Goal: Transaction & Acquisition: Purchase product/service

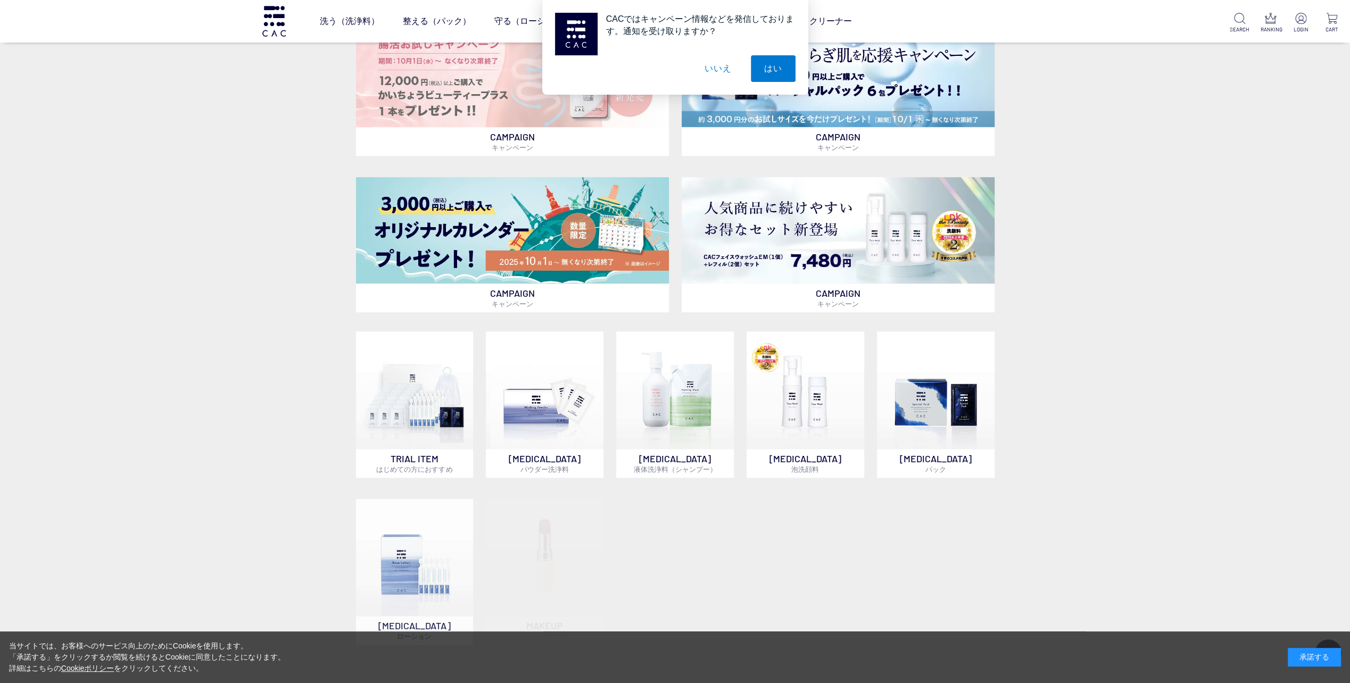
scroll to position [638, 0]
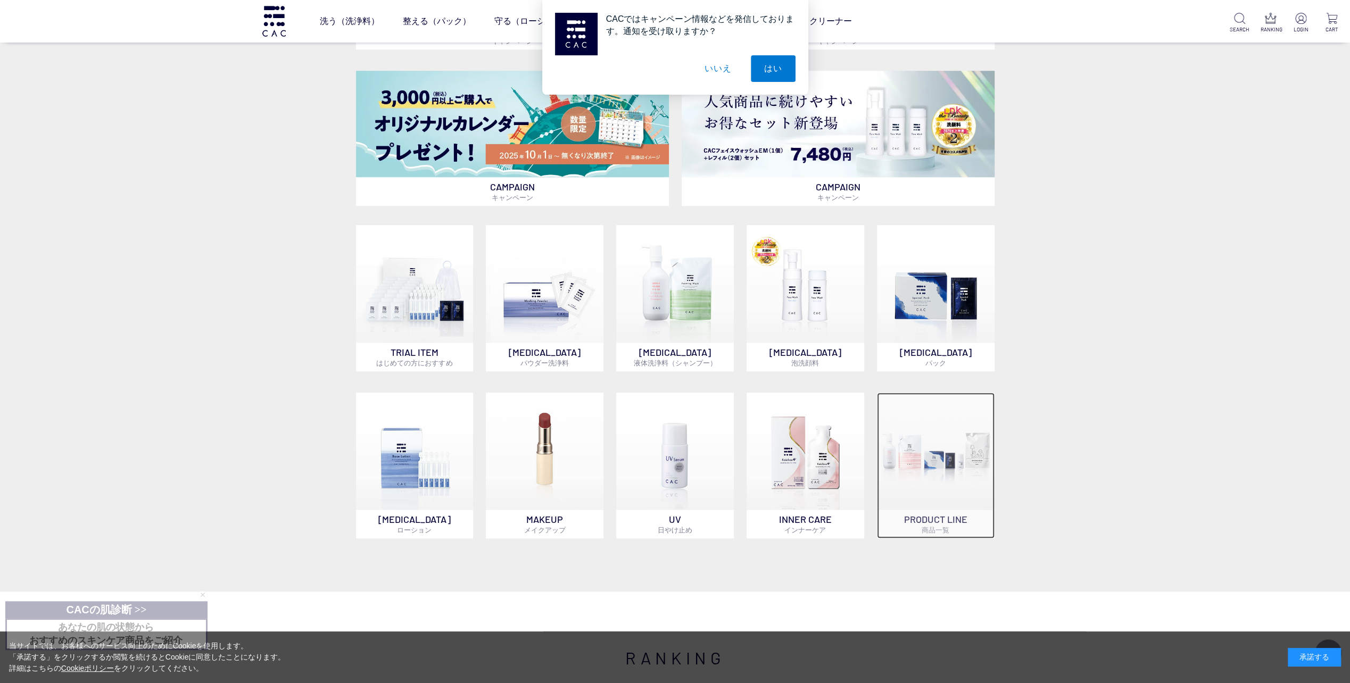
click at [925, 464] on img at bounding box center [936, 452] width 118 height 118
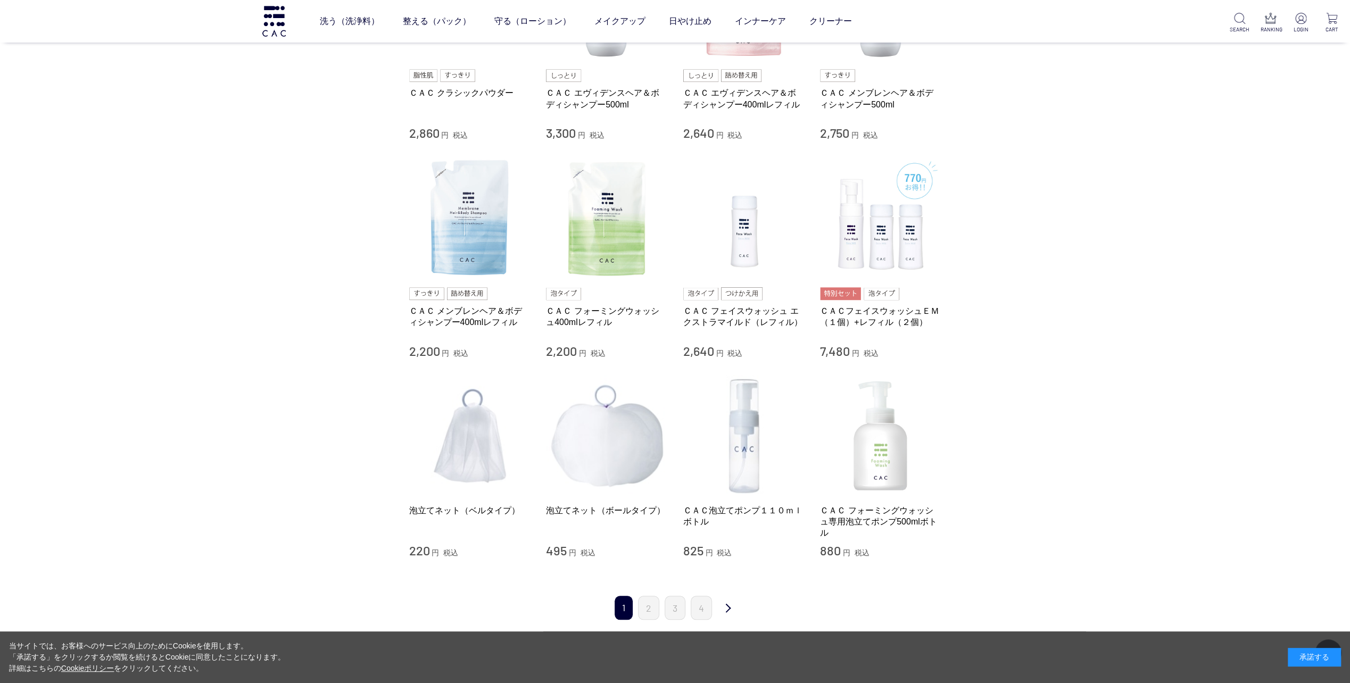
scroll to position [958, 0]
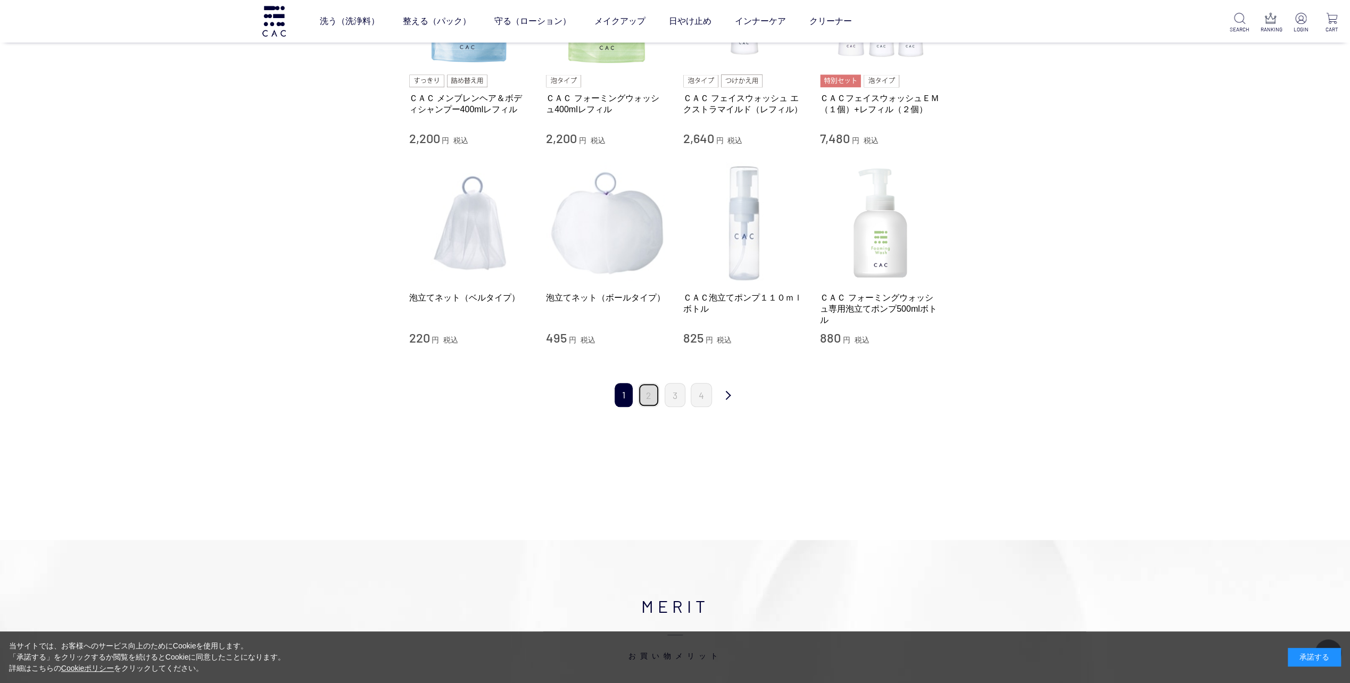
click at [653, 398] on link "2" at bounding box center [648, 395] width 21 height 24
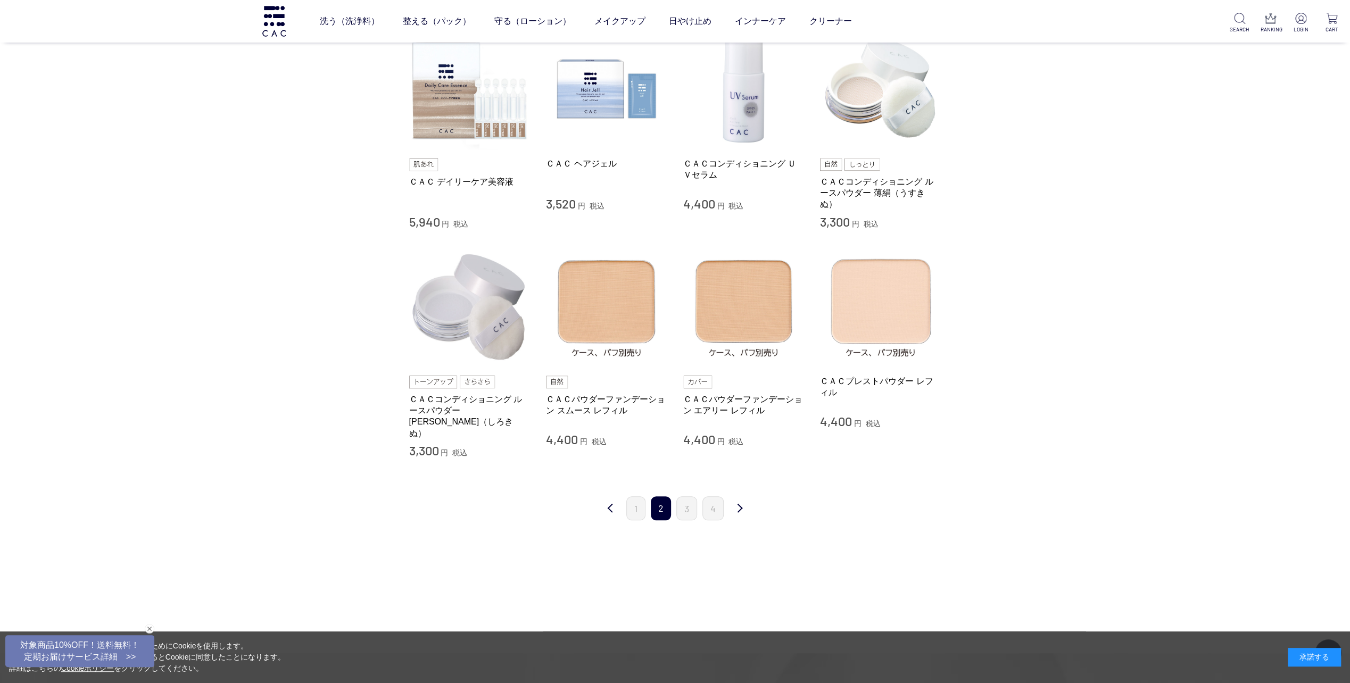
scroll to position [958, 0]
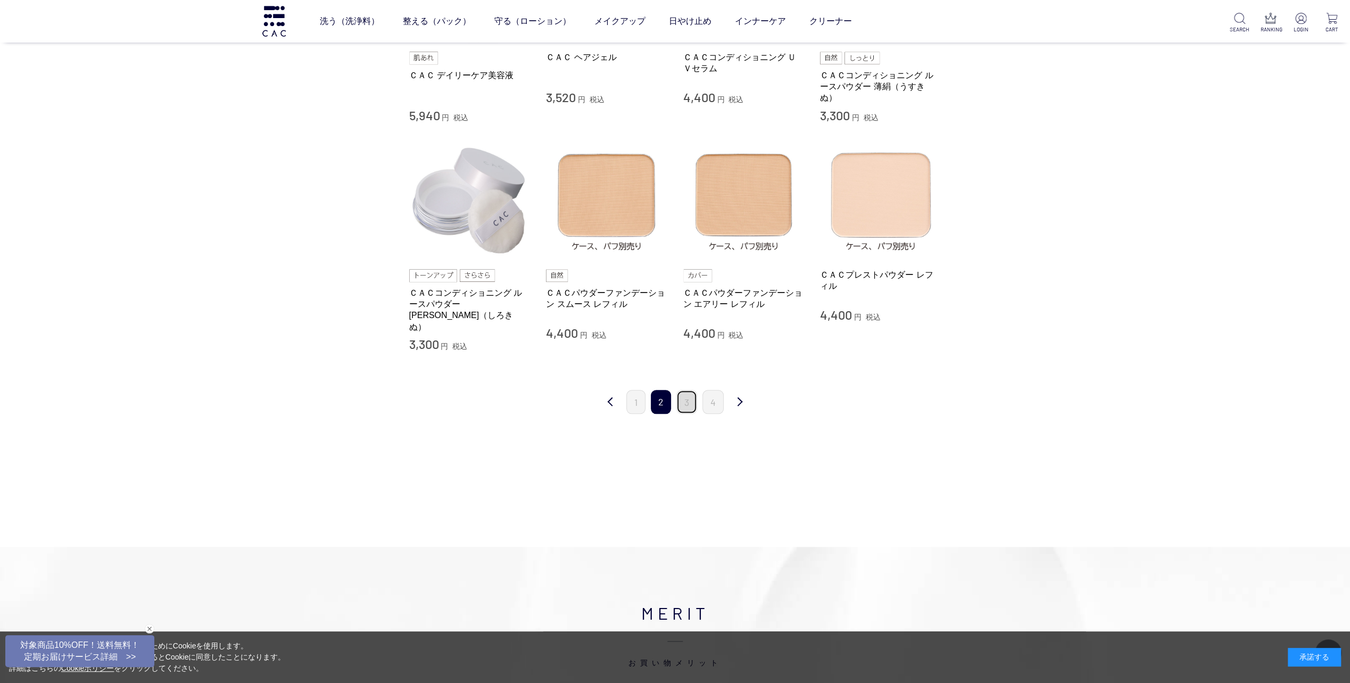
click at [693, 390] on link "3" at bounding box center [686, 402] width 21 height 24
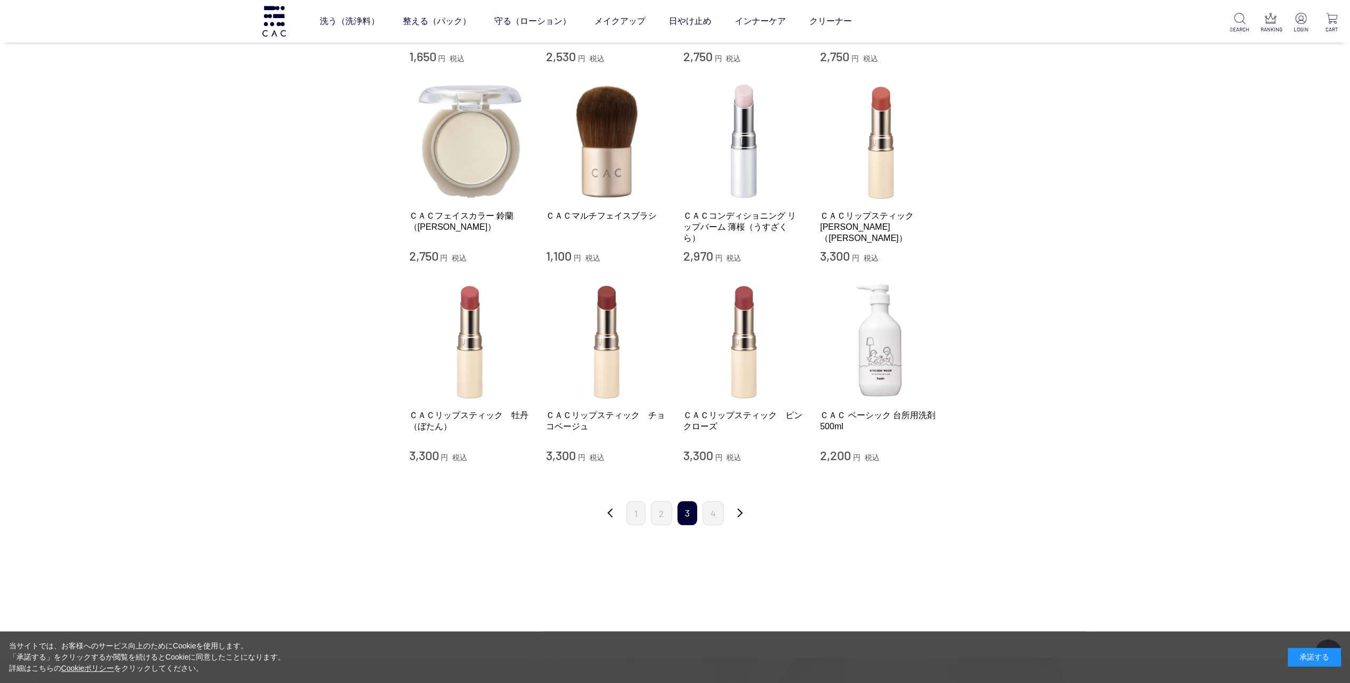
scroll to position [798, 0]
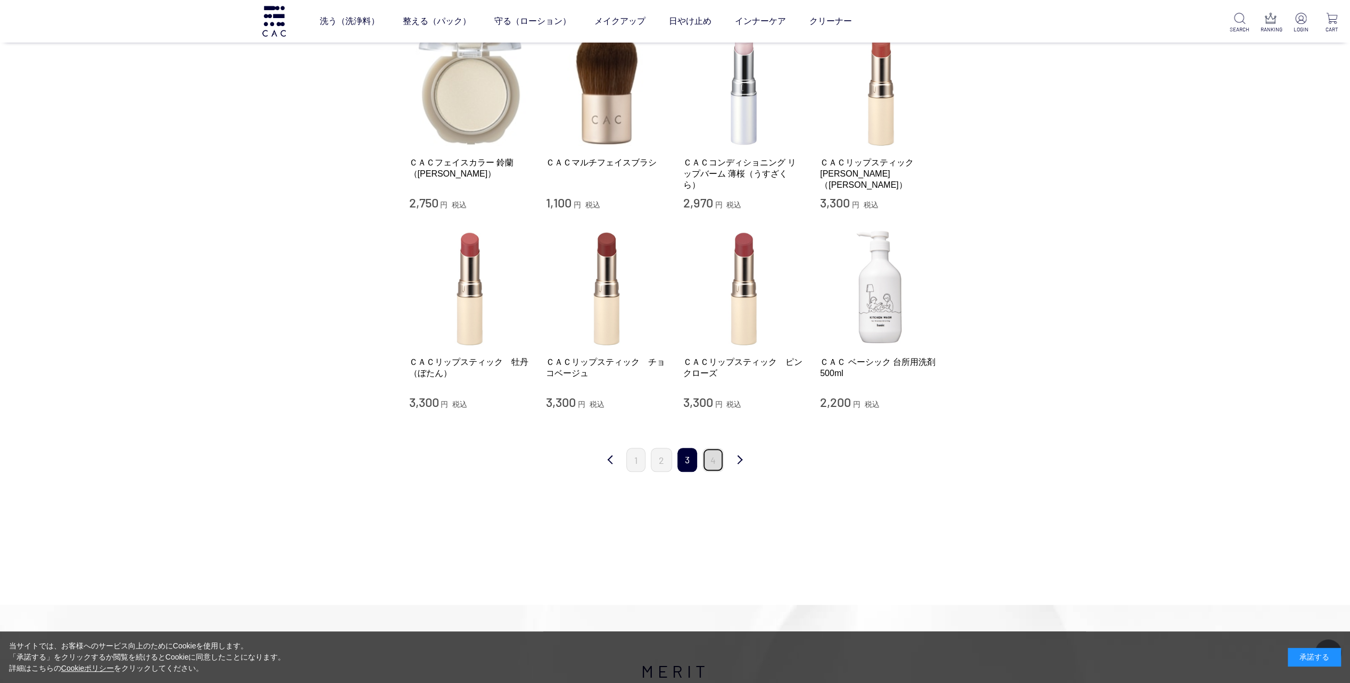
click at [712, 460] on link "4" at bounding box center [712, 460] width 21 height 24
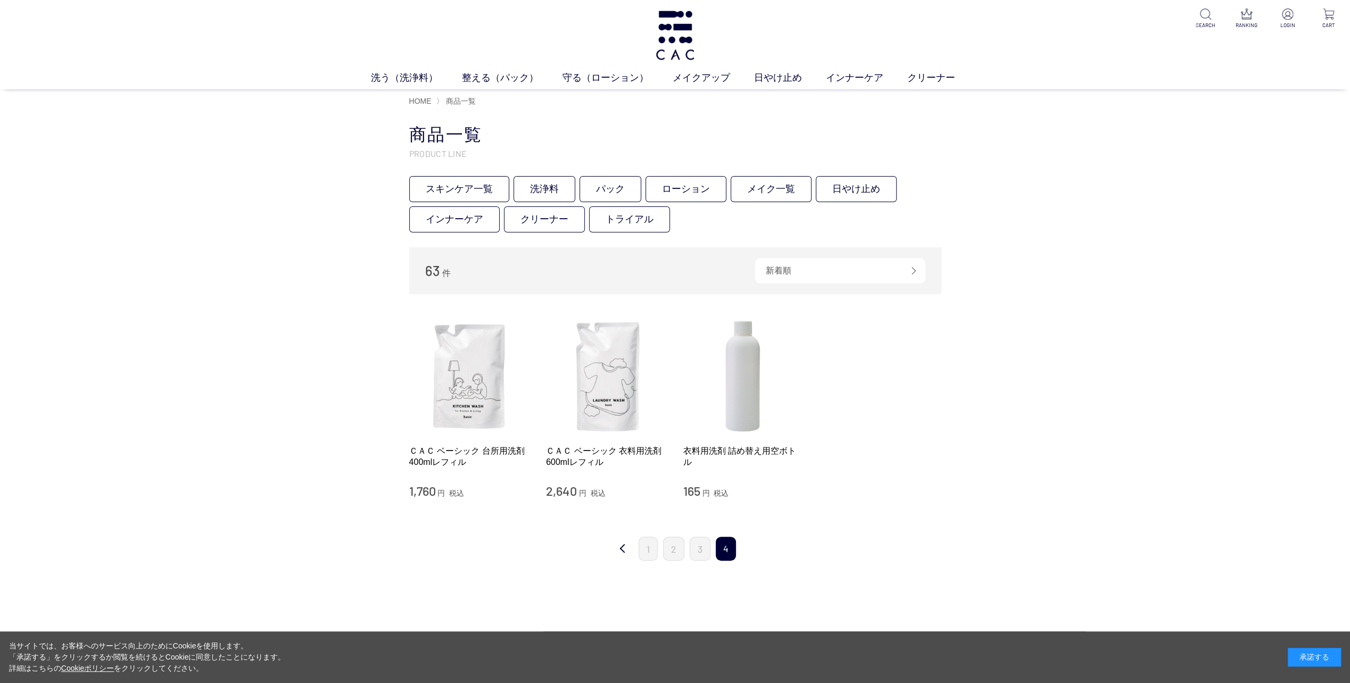
scroll to position [53, 0]
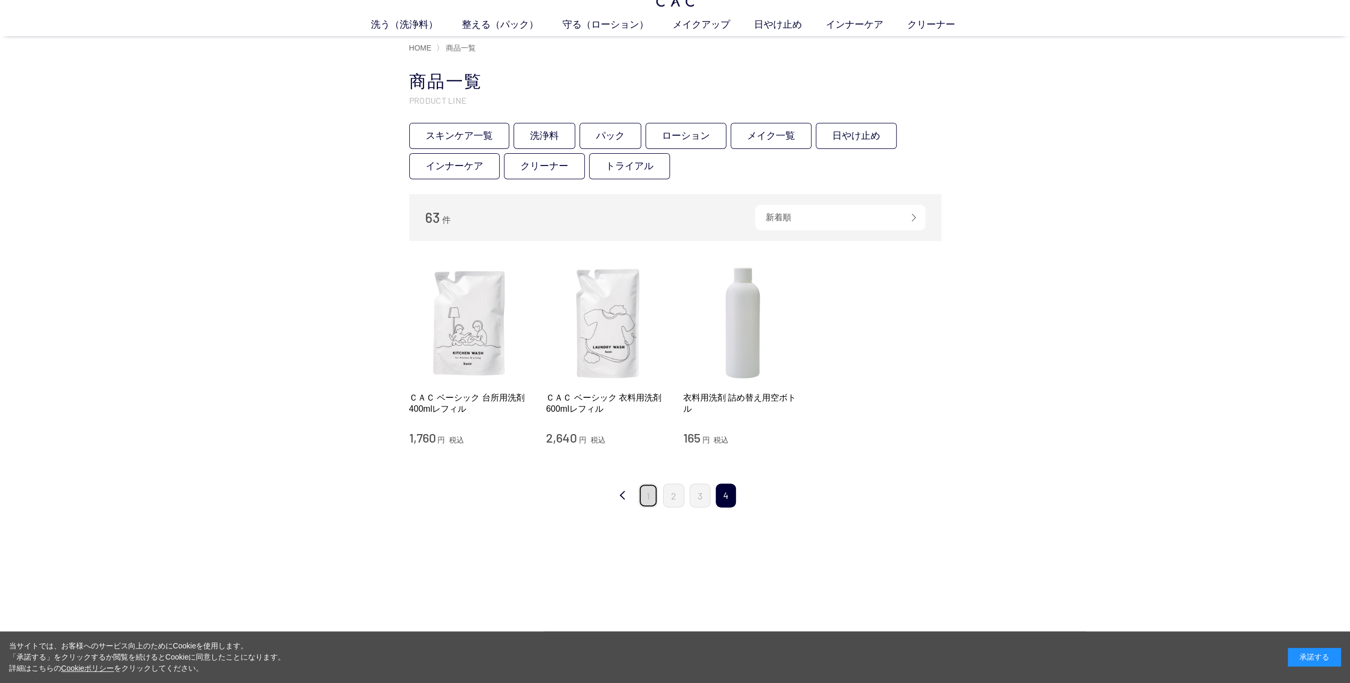
click at [651, 495] on link "1" at bounding box center [647, 496] width 19 height 24
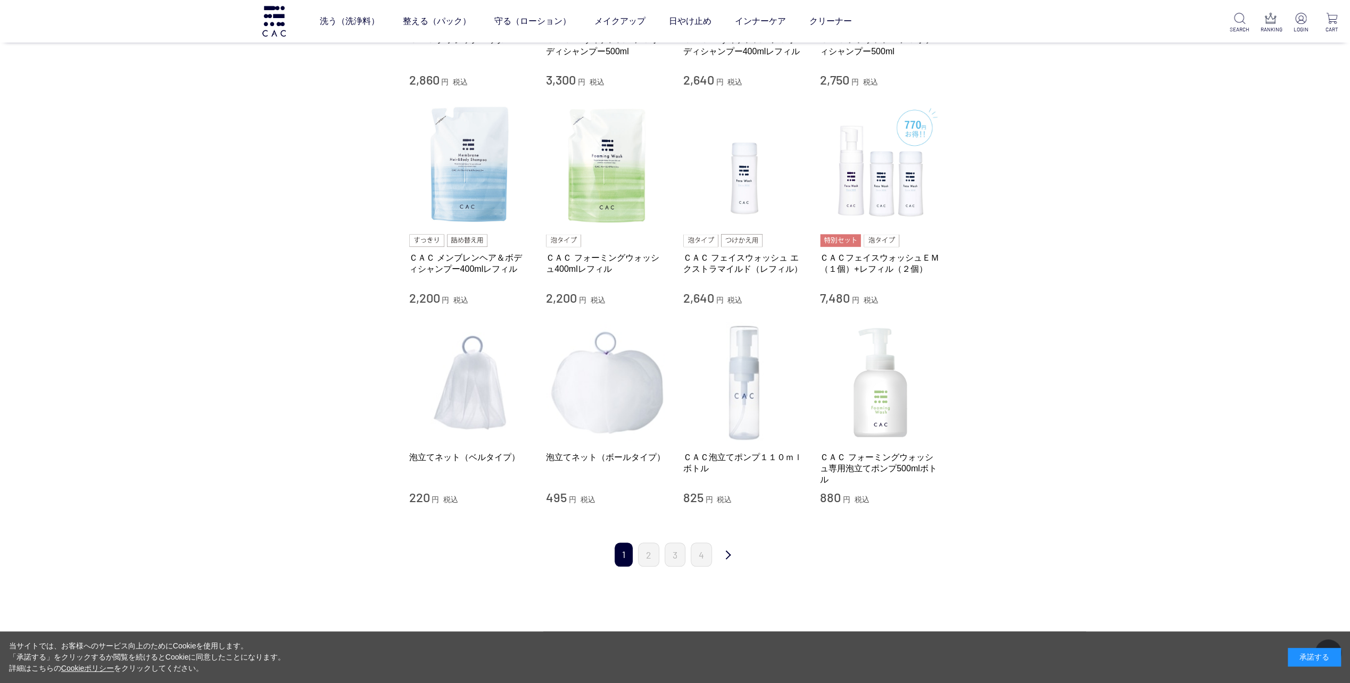
scroll to position [1011, 0]
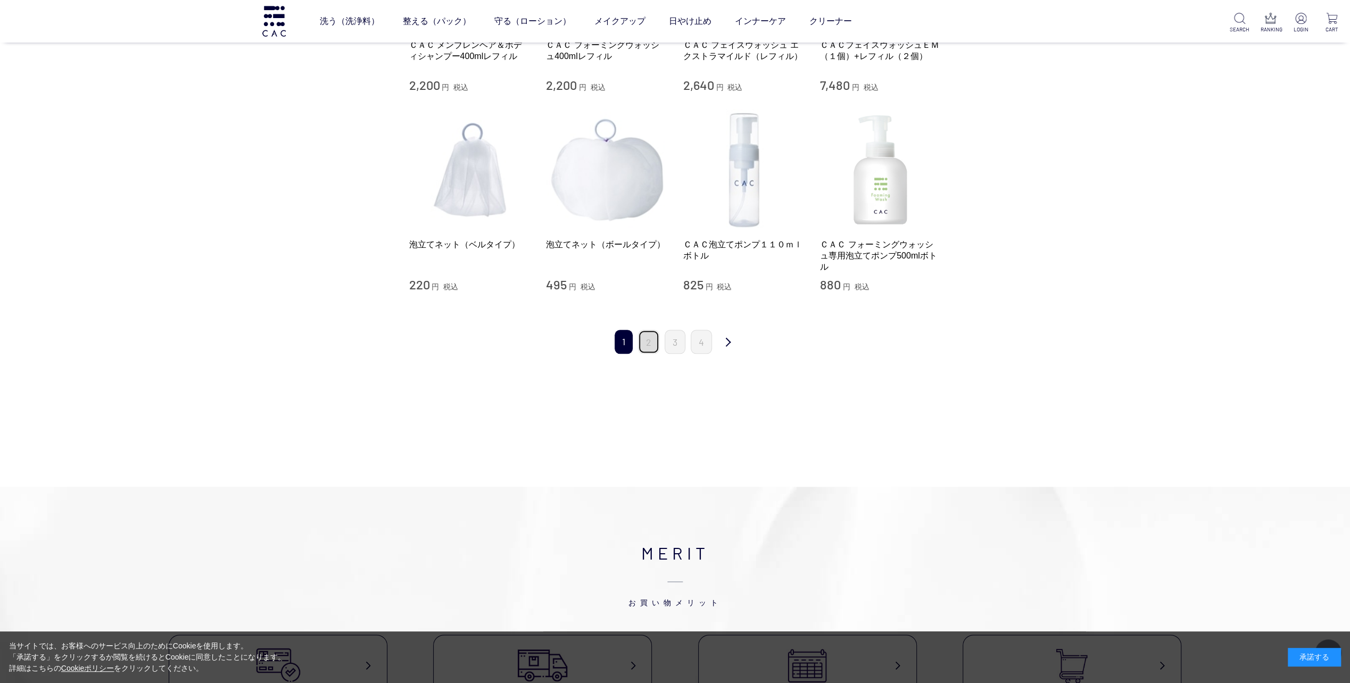
click at [650, 345] on link "2" at bounding box center [648, 342] width 21 height 24
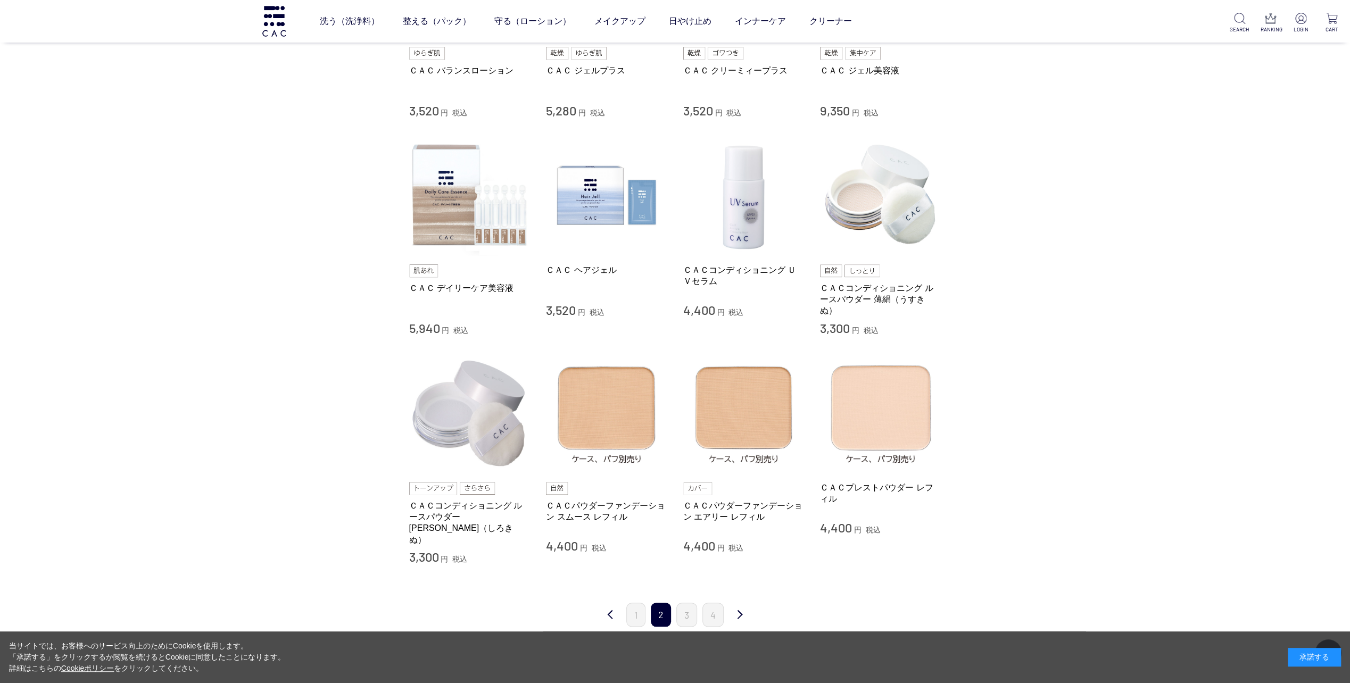
scroll to position [798, 0]
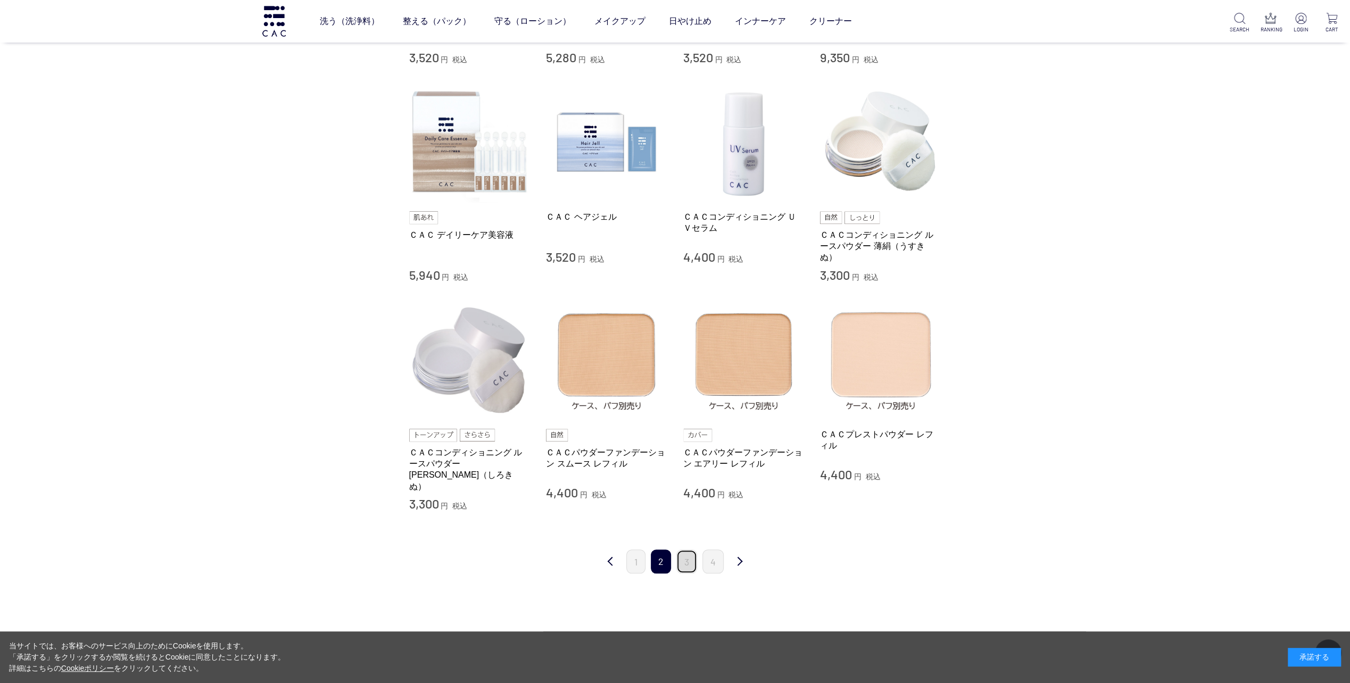
click at [689, 550] on link "3" at bounding box center [686, 562] width 21 height 24
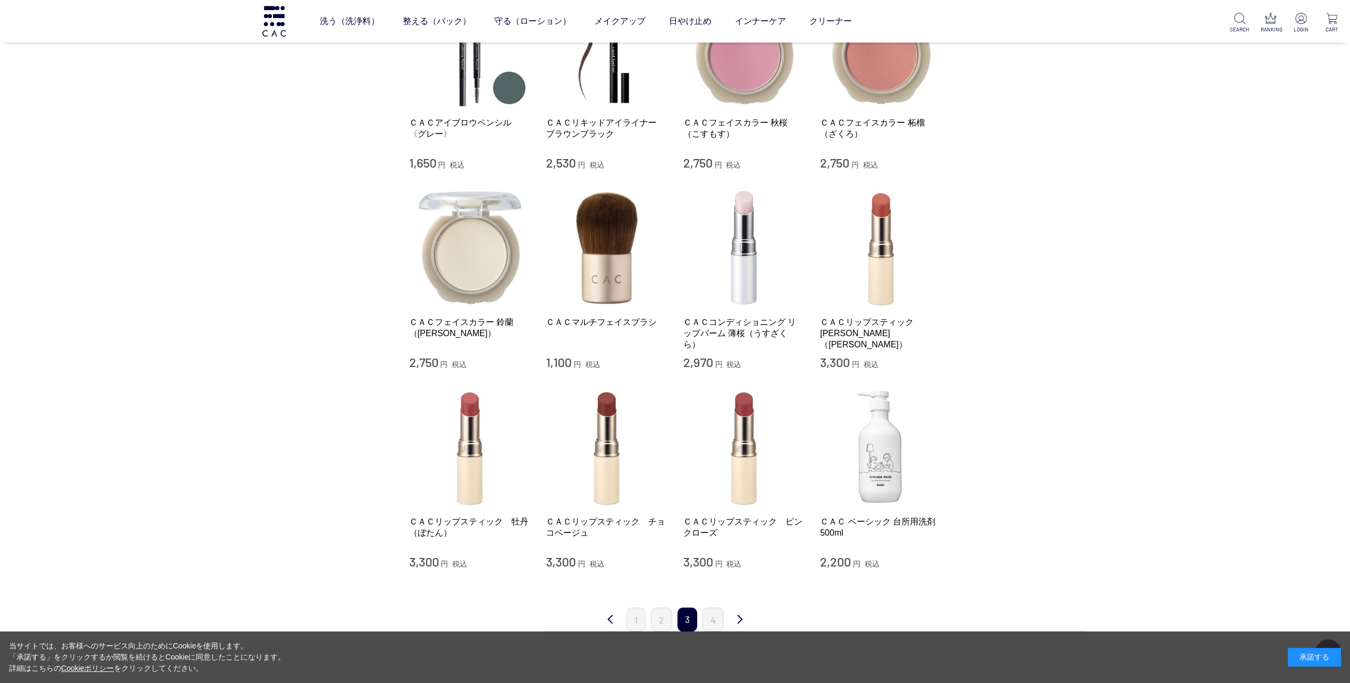
scroll to position [692, 0]
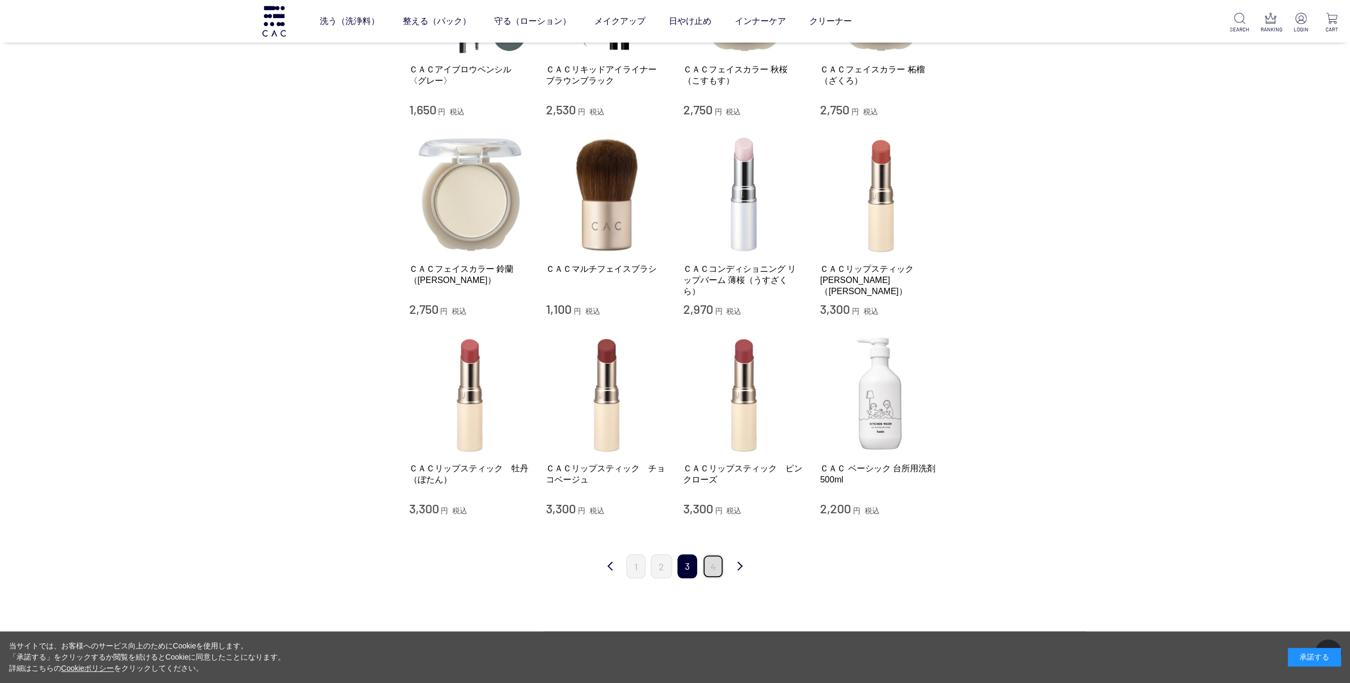
click at [714, 563] on link "4" at bounding box center [712, 566] width 21 height 24
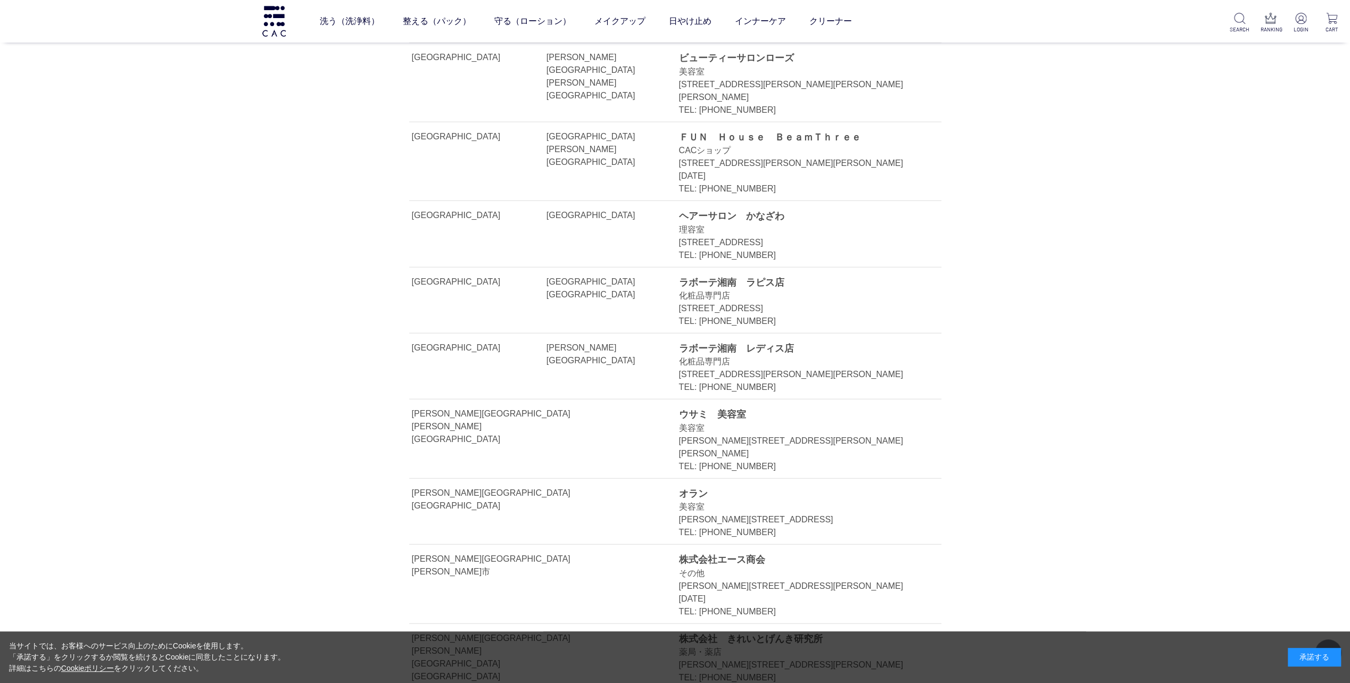
scroll to position [2200, 0]
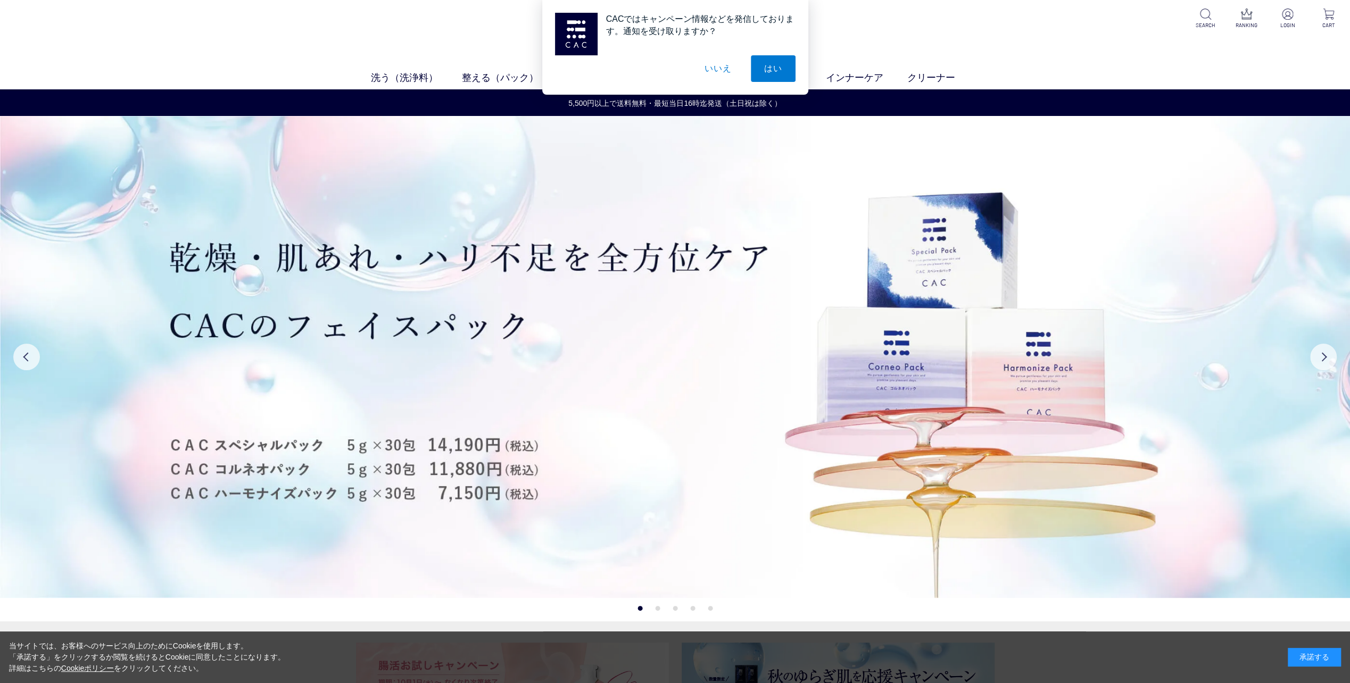
click at [711, 68] on button "いいえ" at bounding box center [717, 68] width 53 height 27
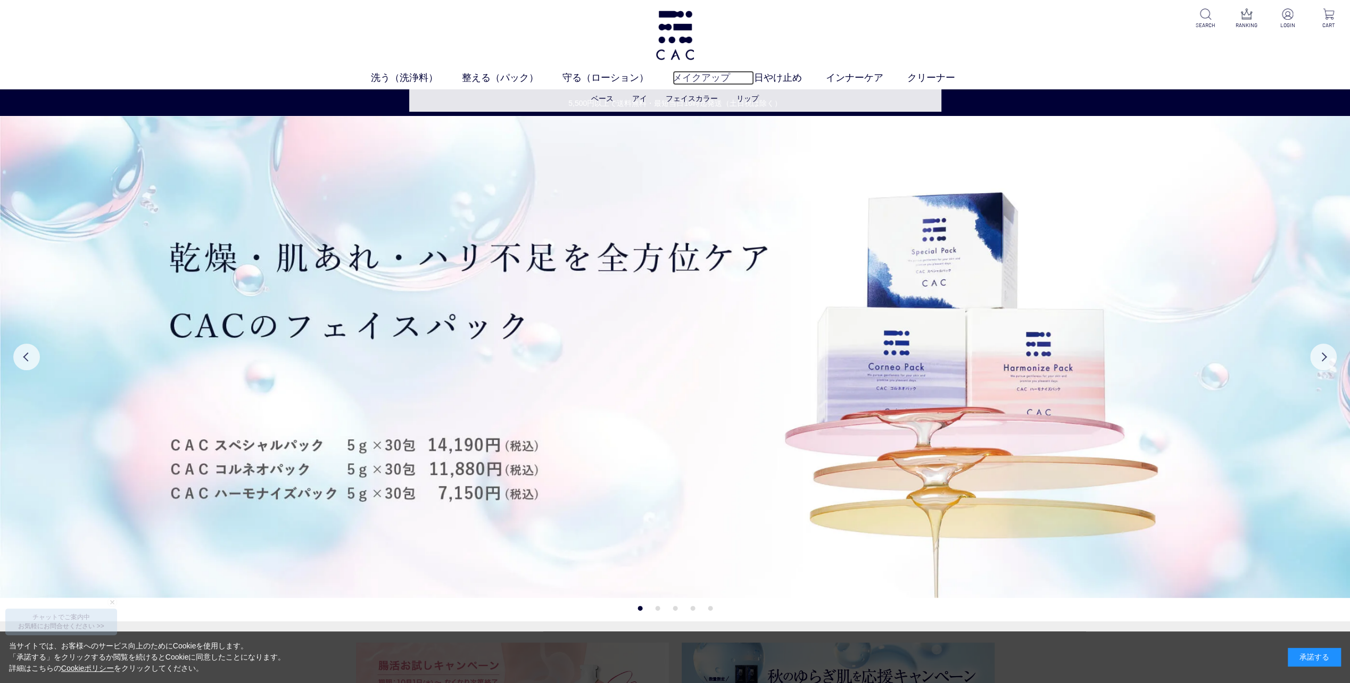
click at [689, 76] on link "メイクアップ" at bounding box center [712, 78] width 81 height 14
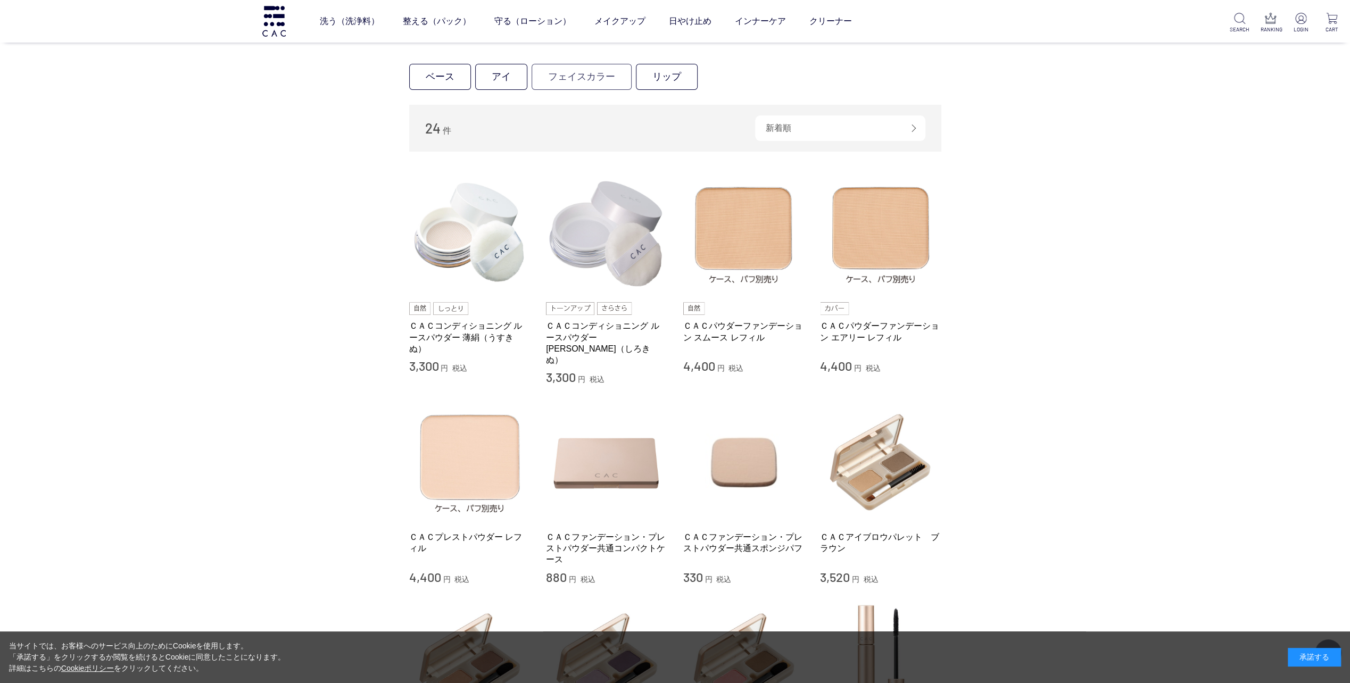
scroll to position [160, 0]
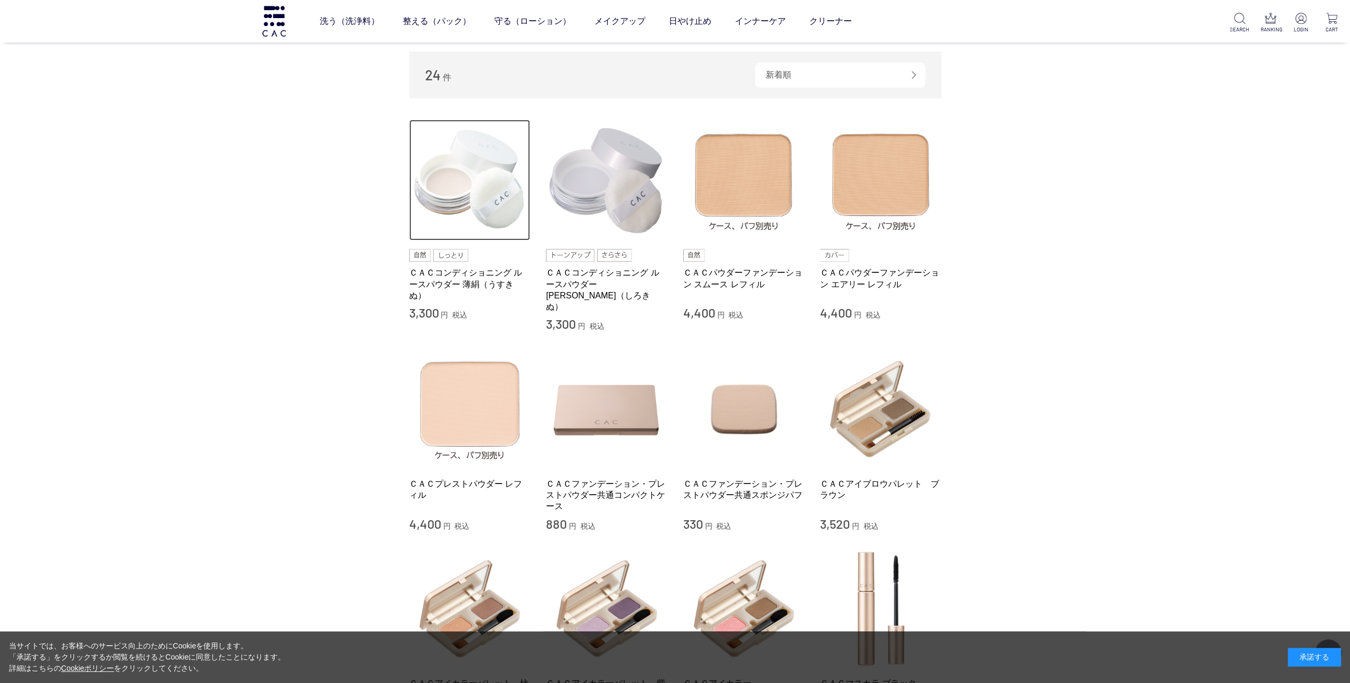
click at [459, 233] on img at bounding box center [469, 180] width 121 height 121
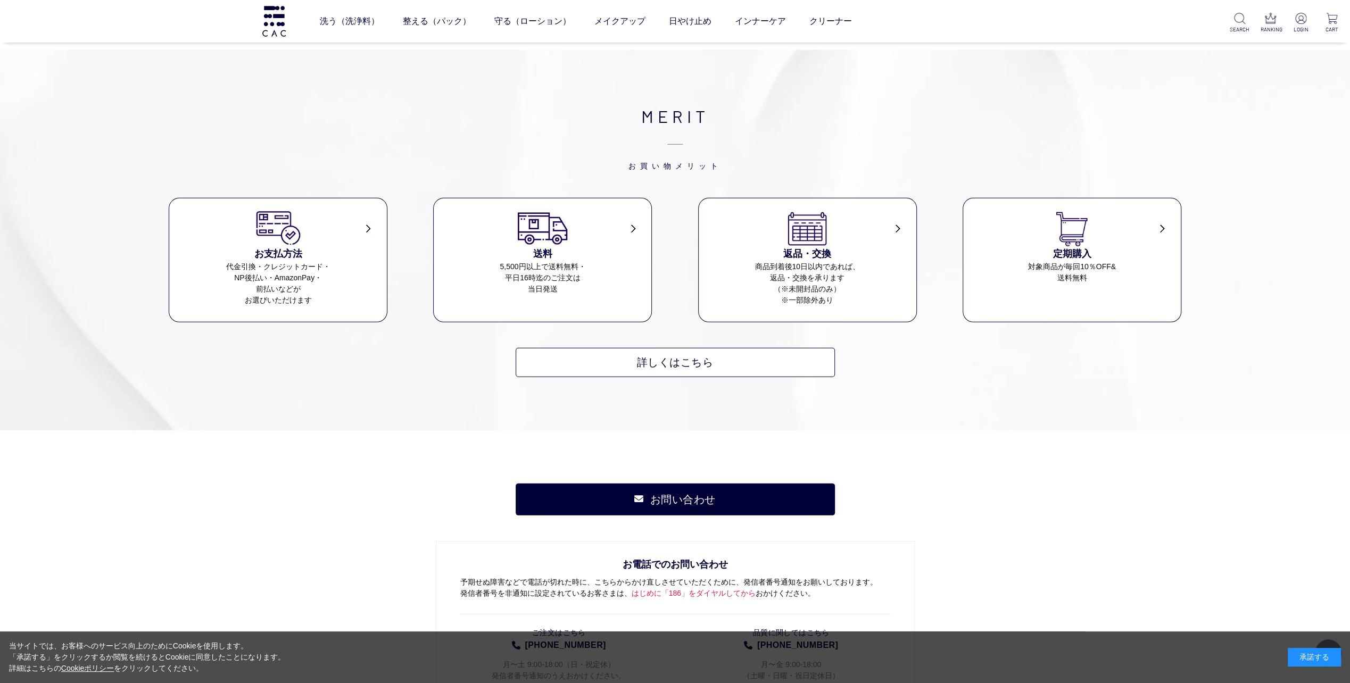
scroll to position [3032, 0]
